Goal: Book appointment/travel/reservation

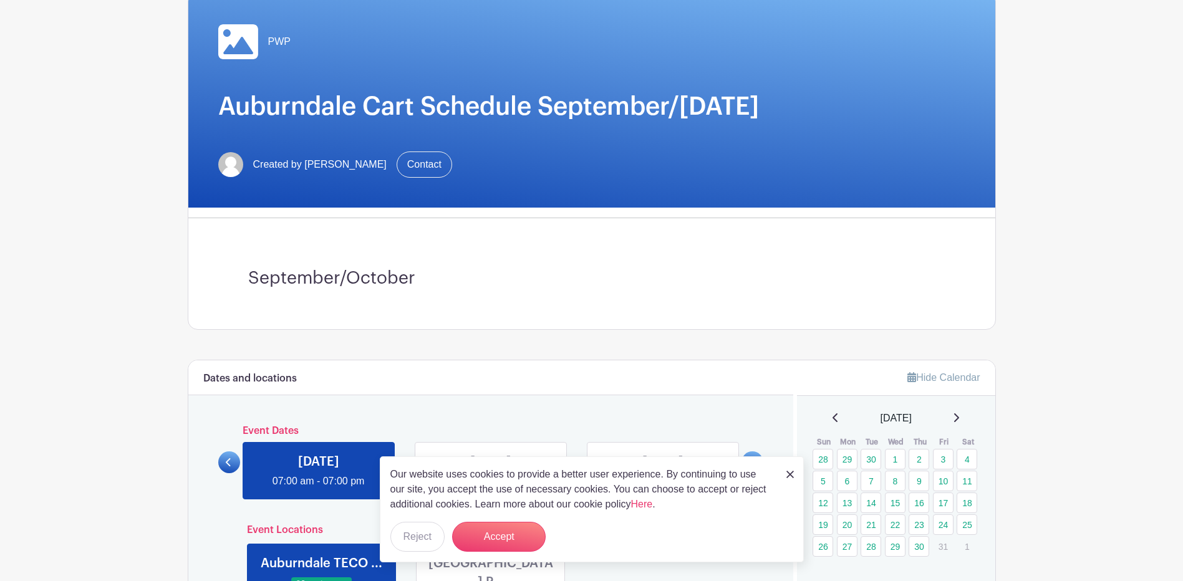
scroll to position [125, 0]
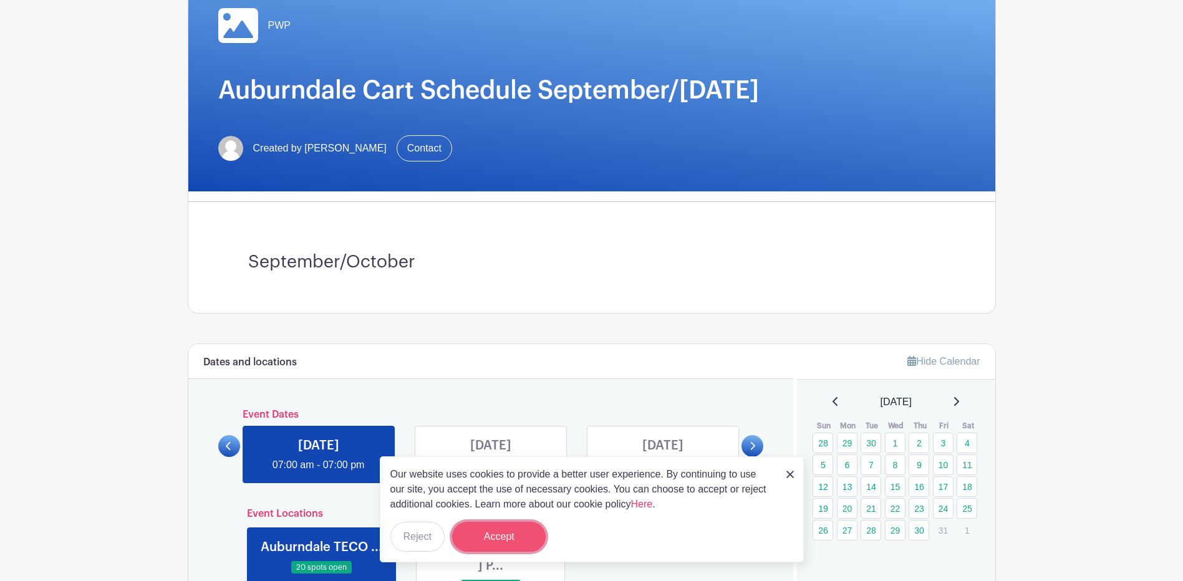
click at [510, 535] on button "Accept" at bounding box center [499, 537] width 94 height 30
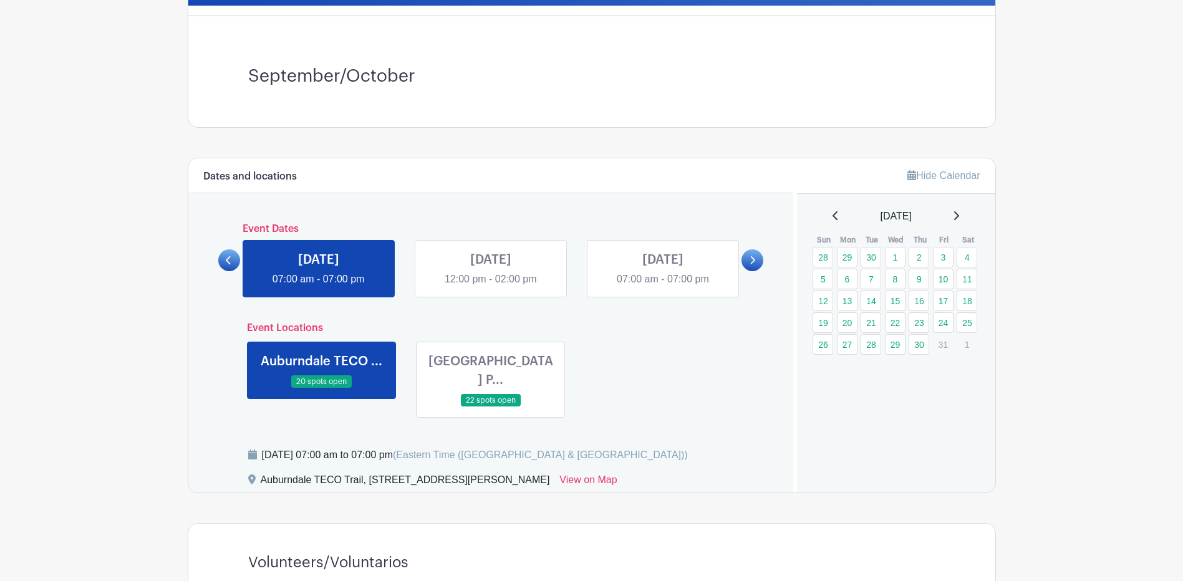
scroll to position [312, 0]
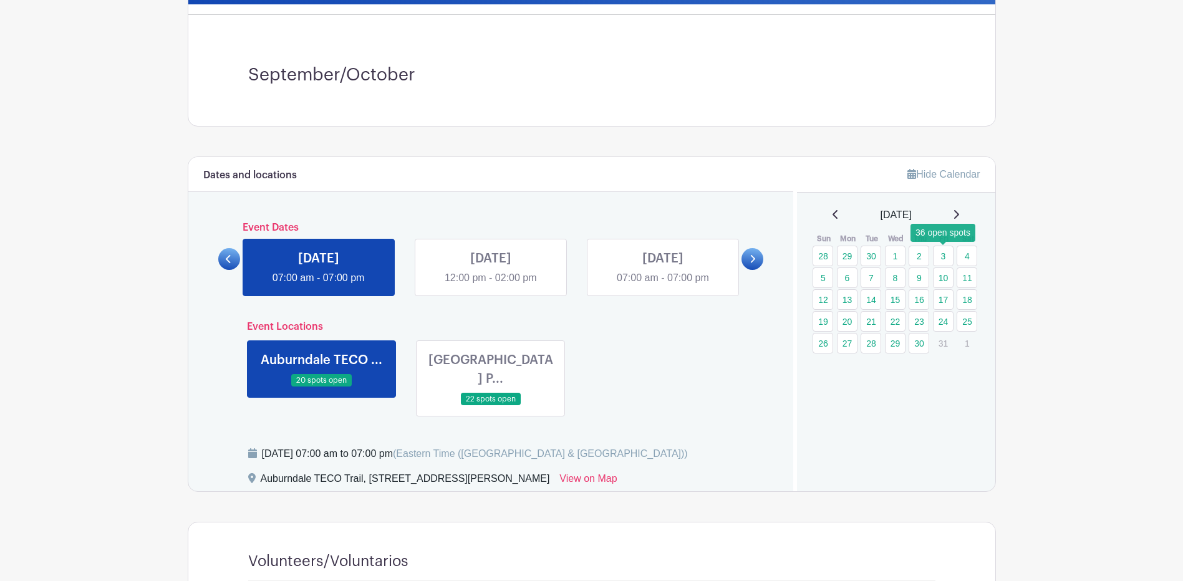
click at [941, 256] on link "3" at bounding box center [943, 256] width 21 height 21
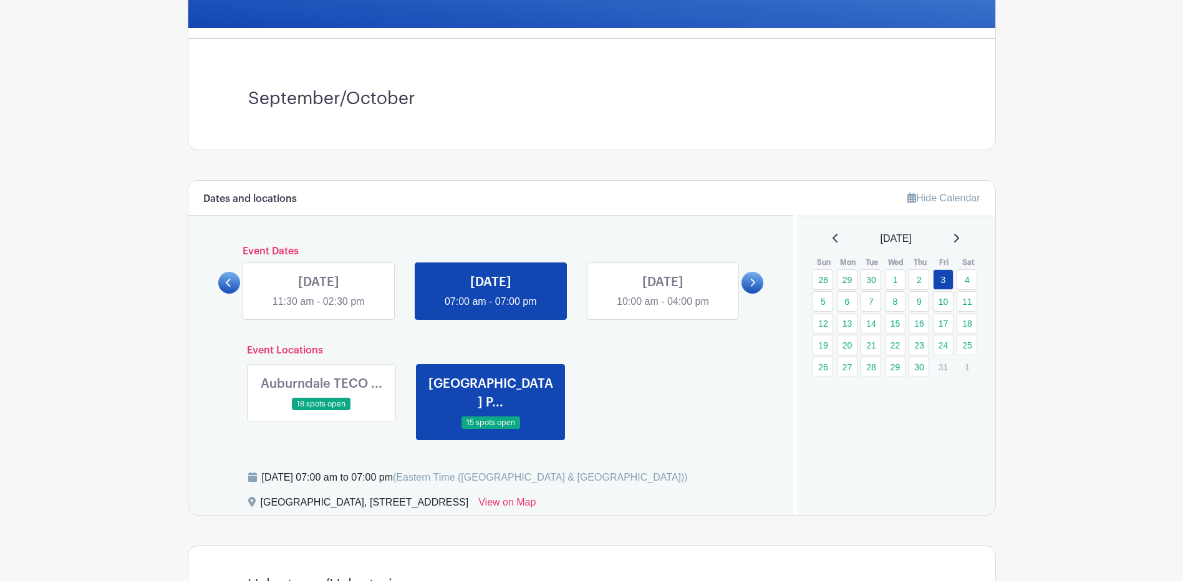
scroll to position [312, 0]
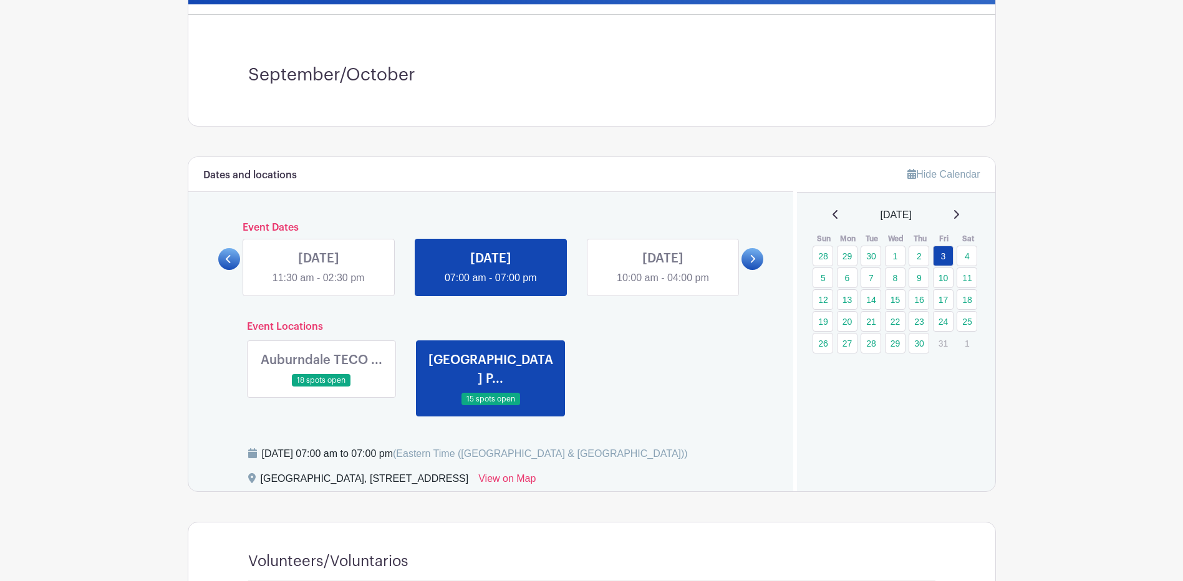
click at [321, 387] on link at bounding box center [321, 387] width 0 height 0
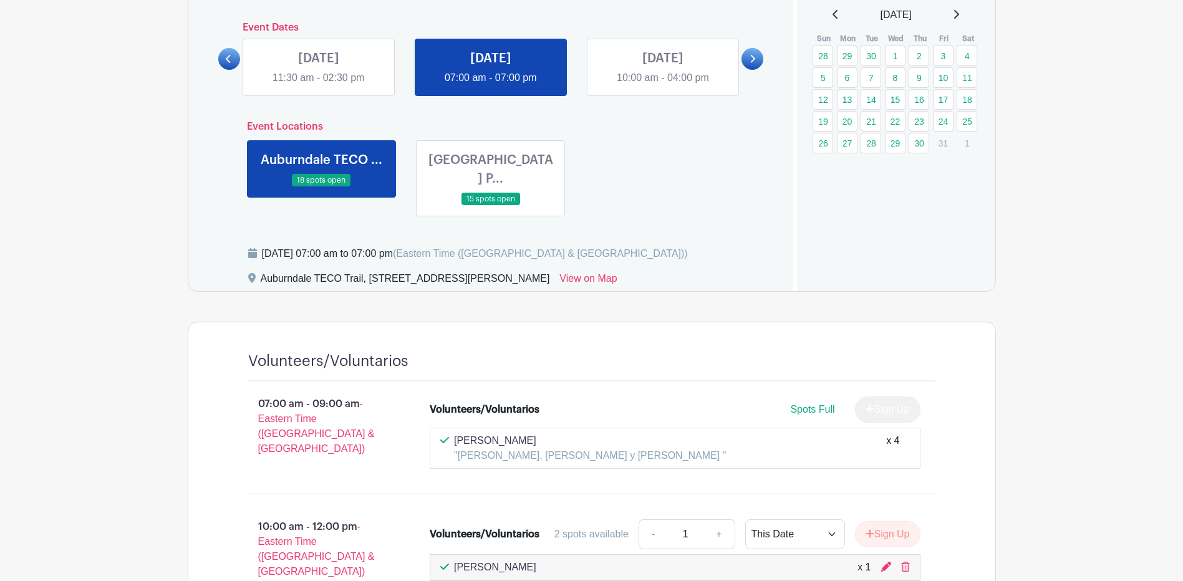
scroll to position [436, 0]
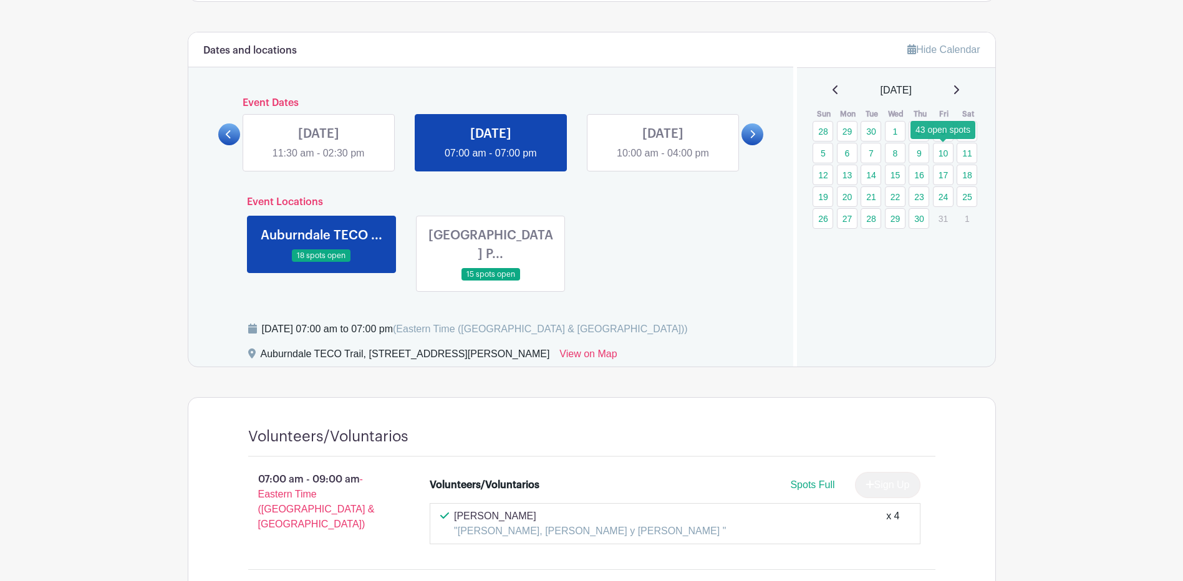
click at [944, 155] on link "10" at bounding box center [943, 153] width 21 height 21
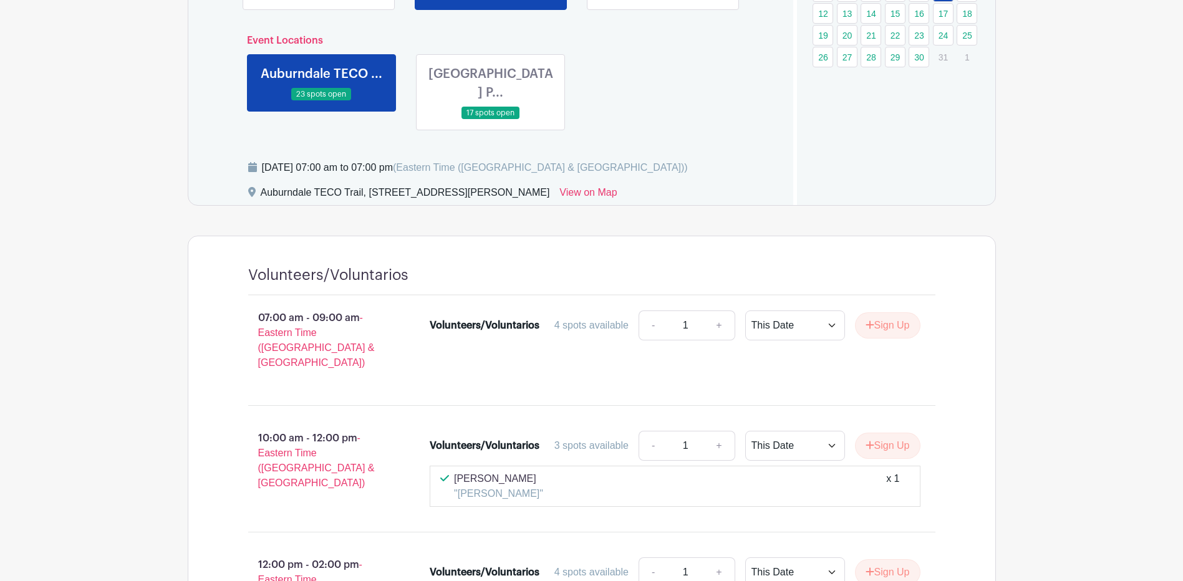
scroll to position [561, 0]
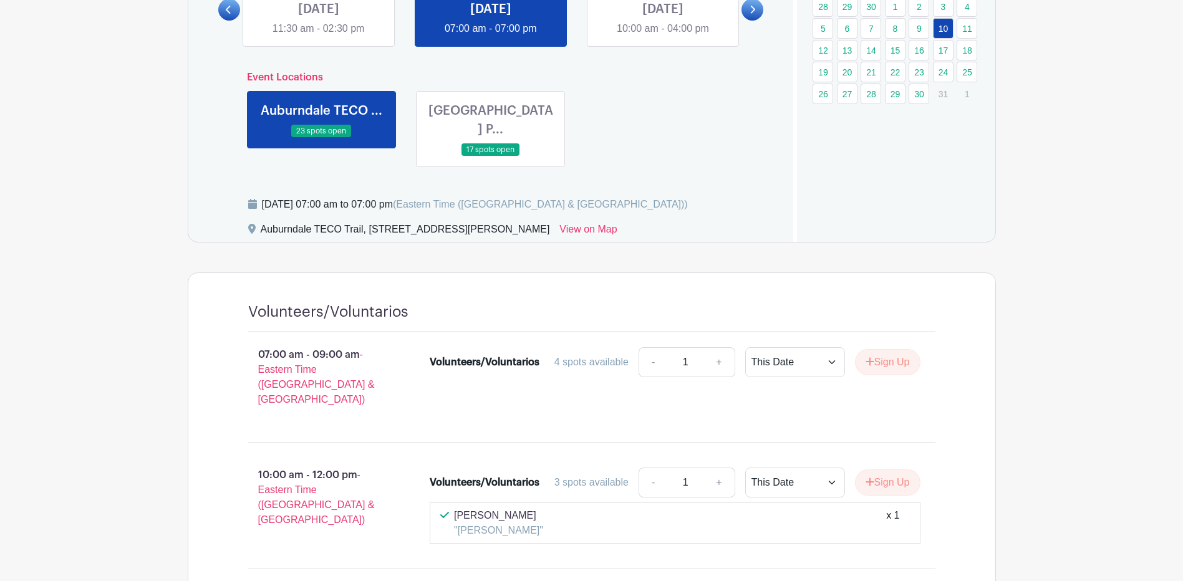
drag, startPoint x: 559, startPoint y: 120, endPoint x: 552, endPoint y: 120, distance: 6.9
click at [491, 156] on link at bounding box center [491, 156] width 0 height 0
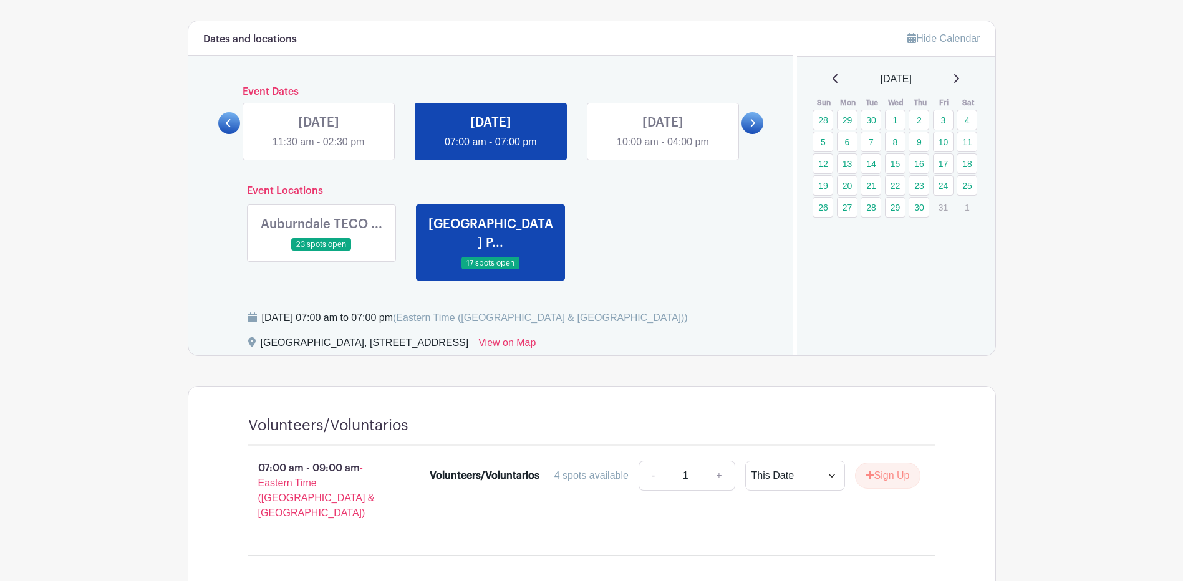
scroll to position [374, 0]
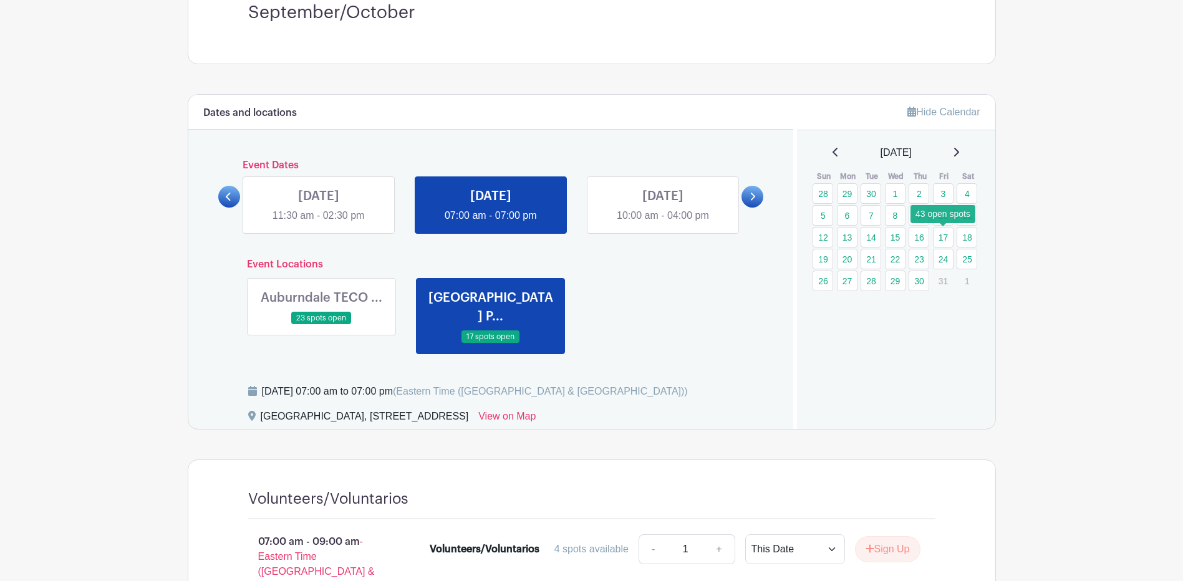
click at [945, 236] on link "17" at bounding box center [943, 237] width 21 height 21
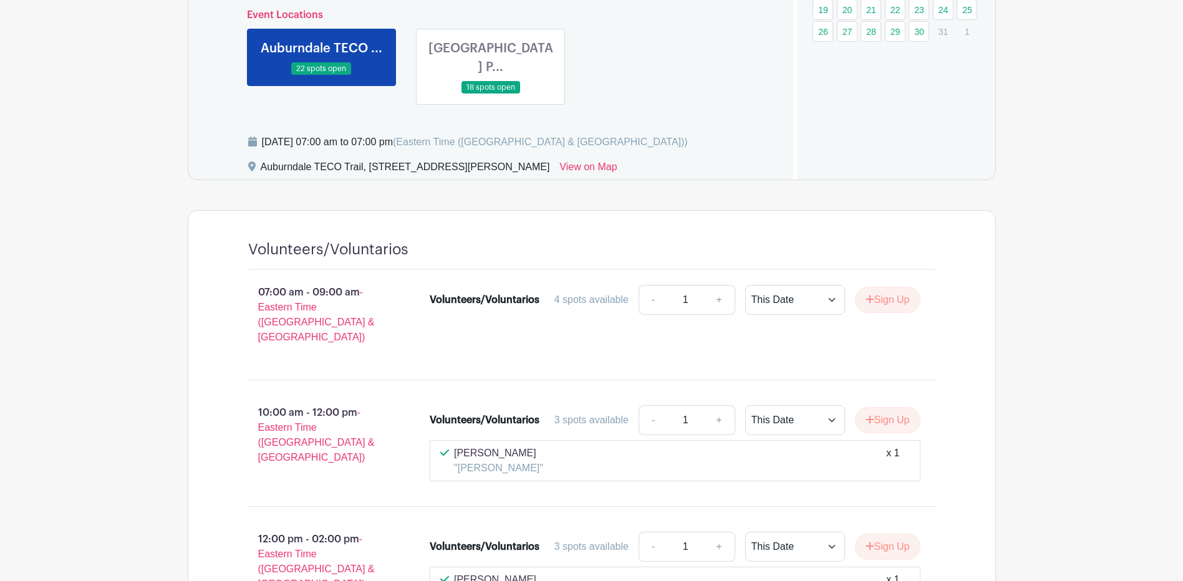
scroll to position [561, 0]
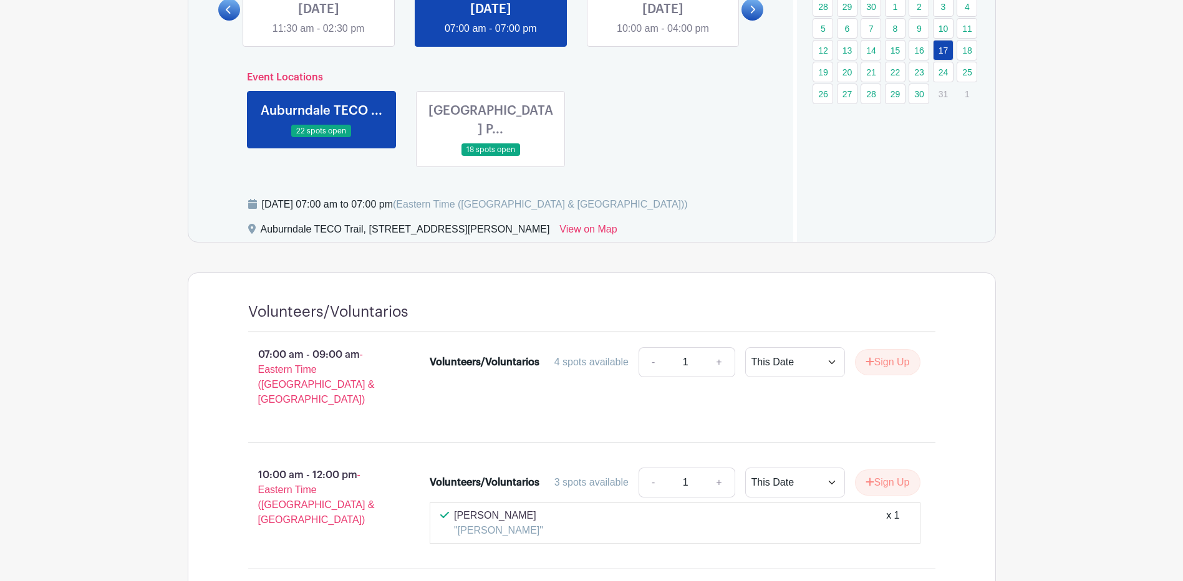
click at [491, 156] on link at bounding box center [491, 156] width 0 height 0
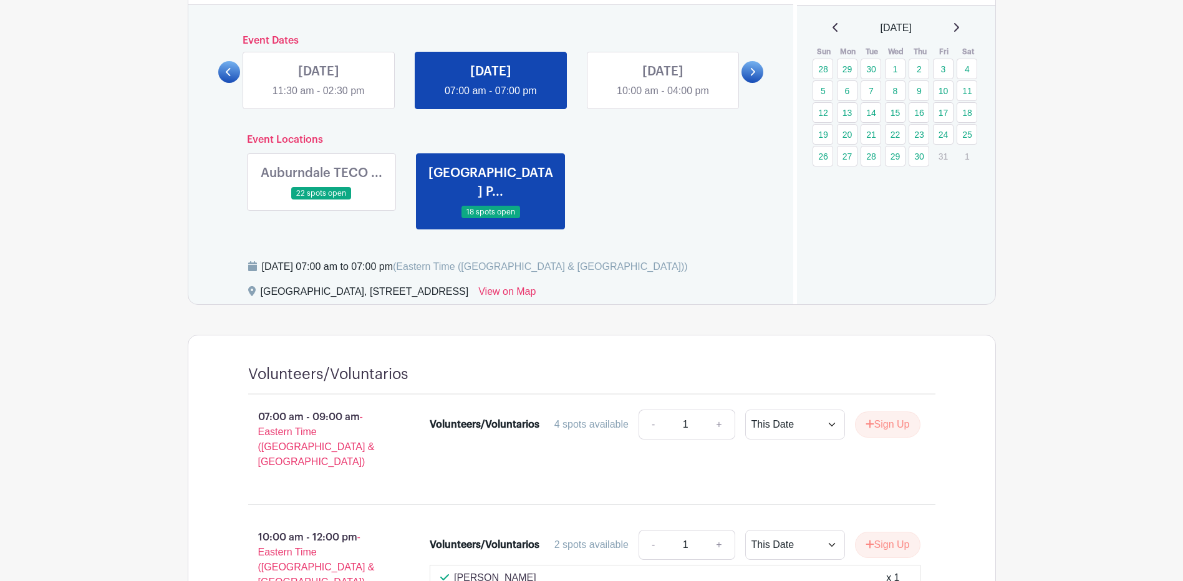
scroll to position [436, 0]
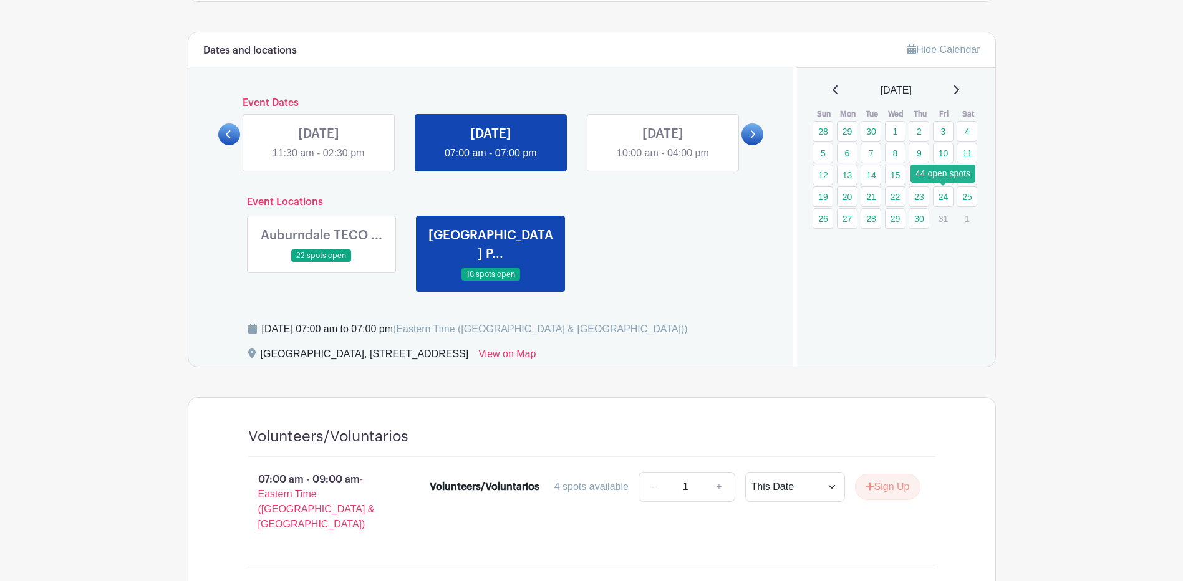
click at [944, 199] on link "24" at bounding box center [943, 196] width 21 height 21
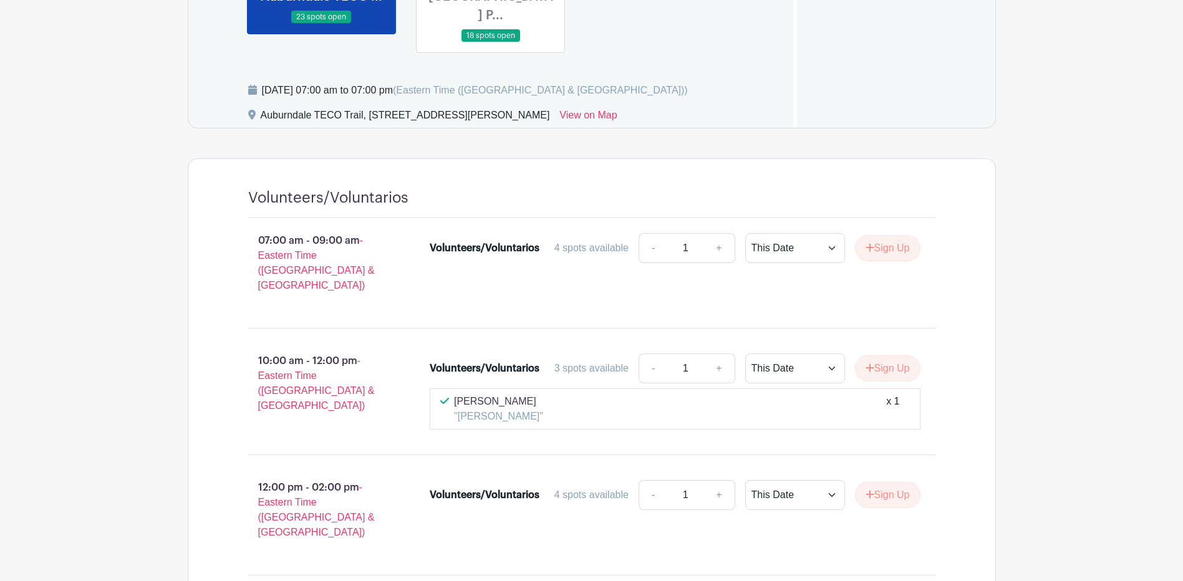
scroll to position [561, 0]
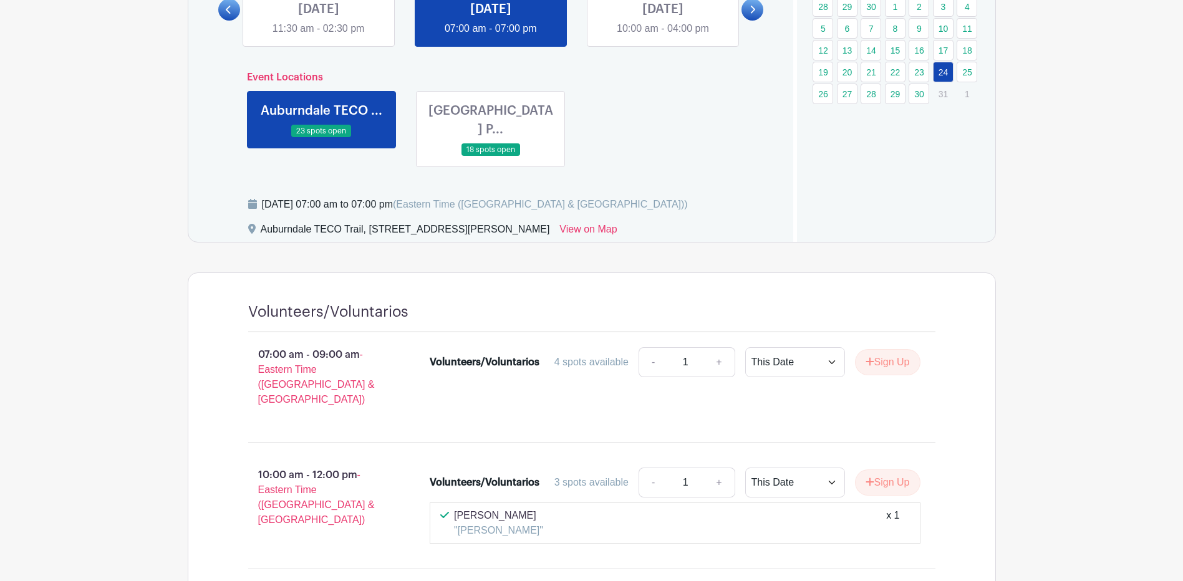
click at [491, 156] on link at bounding box center [491, 156] width 0 height 0
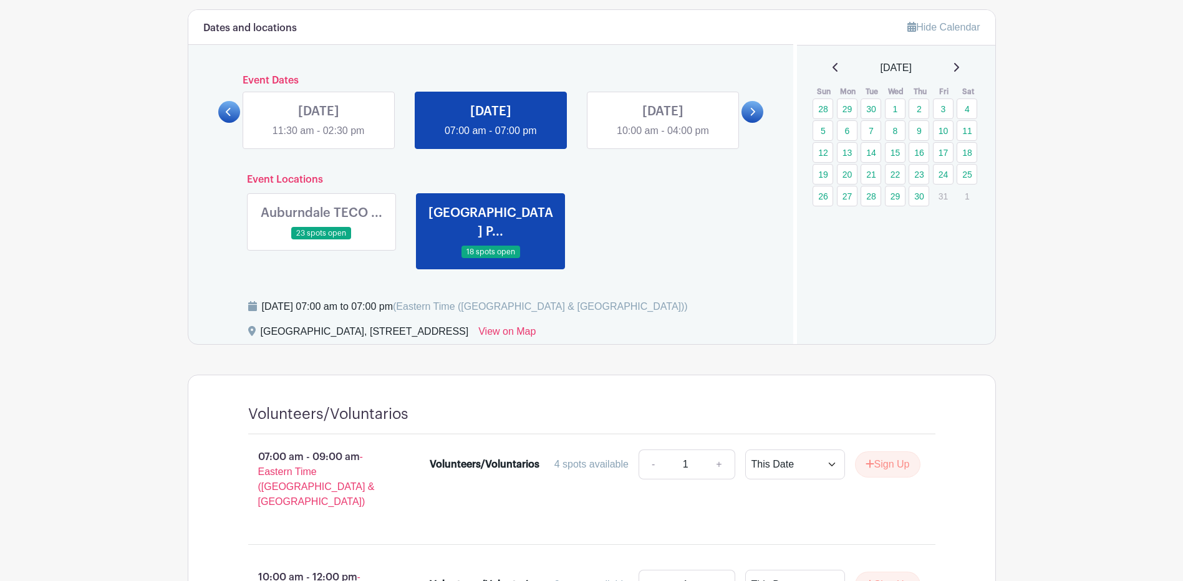
scroll to position [436, 0]
